Goal: Check status: Check status

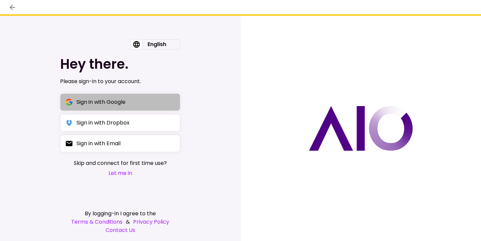
click at [151, 105] on button "Sign in with Google" at bounding box center [120, 102] width 120 height 17
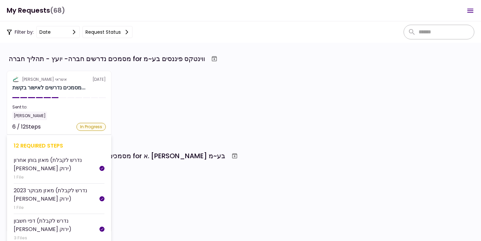
click at [89, 95] on section "אלטשולר שחם אשראי [DATE] מסמכים נדרשים לאישור בקשת... Sent to: [PERSON_NAME] 6 …" at bounding box center [59, 103] width 105 height 65
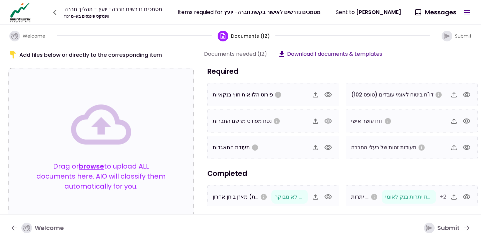
click at [461, 18] on button "Messages" at bounding box center [435, 12] width 51 height 17
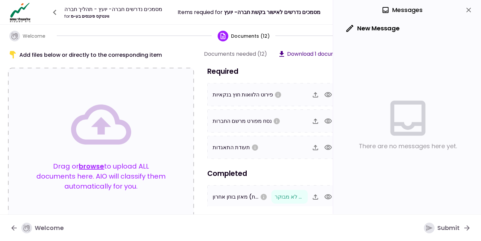
click at [472, 10] on icon "close" at bounding box center [469, 10] width 8 height 8
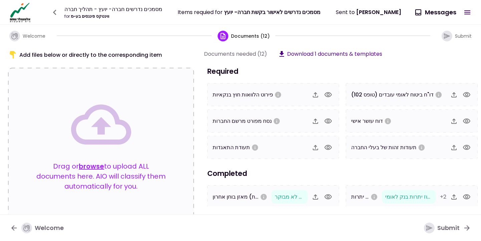
click at [56, 11] on icon "button" at bounding box center [54, 12] width 11 height 11
